Goal: Navigation & Orientation: Find specific page/section

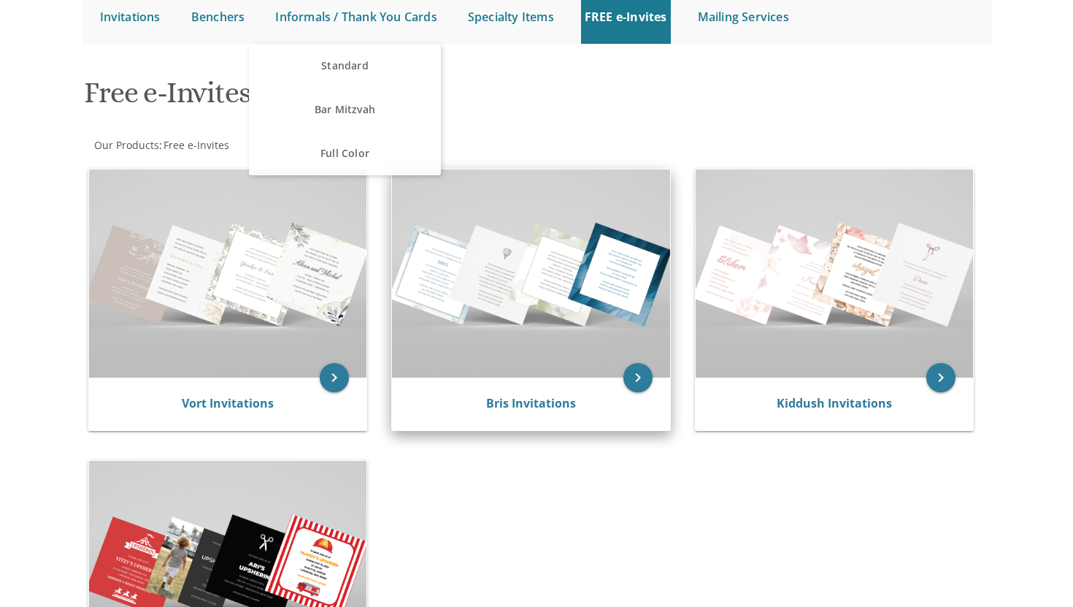
click at [580, 381] on div "Bris Invitations" at bounding box center [531, 403] width 278 height 53
click at [642, 371] on icon "keyboard_arrow_right" at bounding box center [637, 377] width 29 height 29
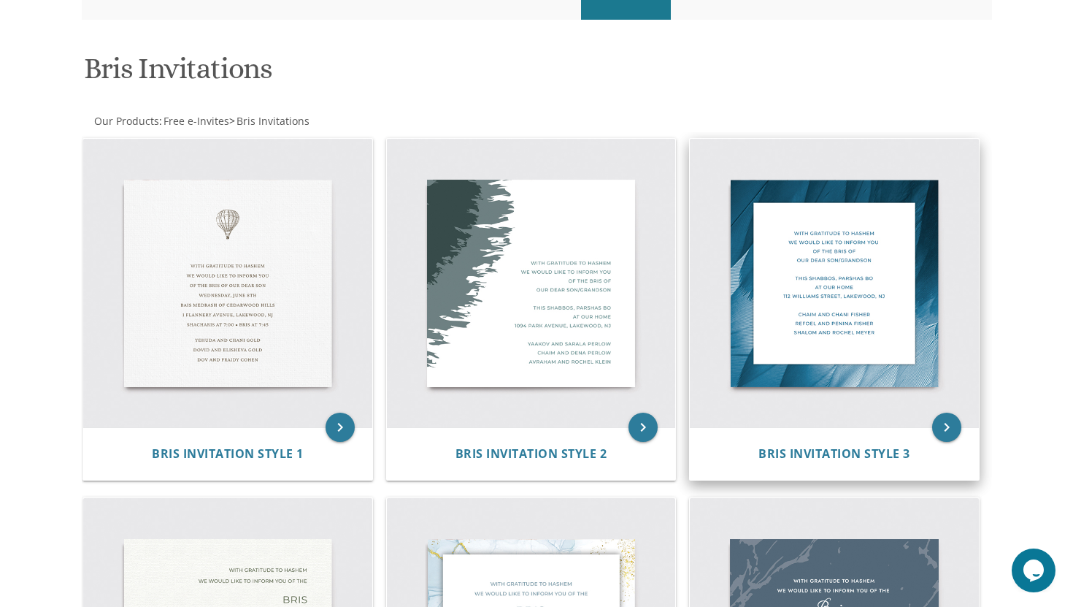
scroll to position [193, 0]
